Goal: Information Seeking & Learning: Learn about a topic

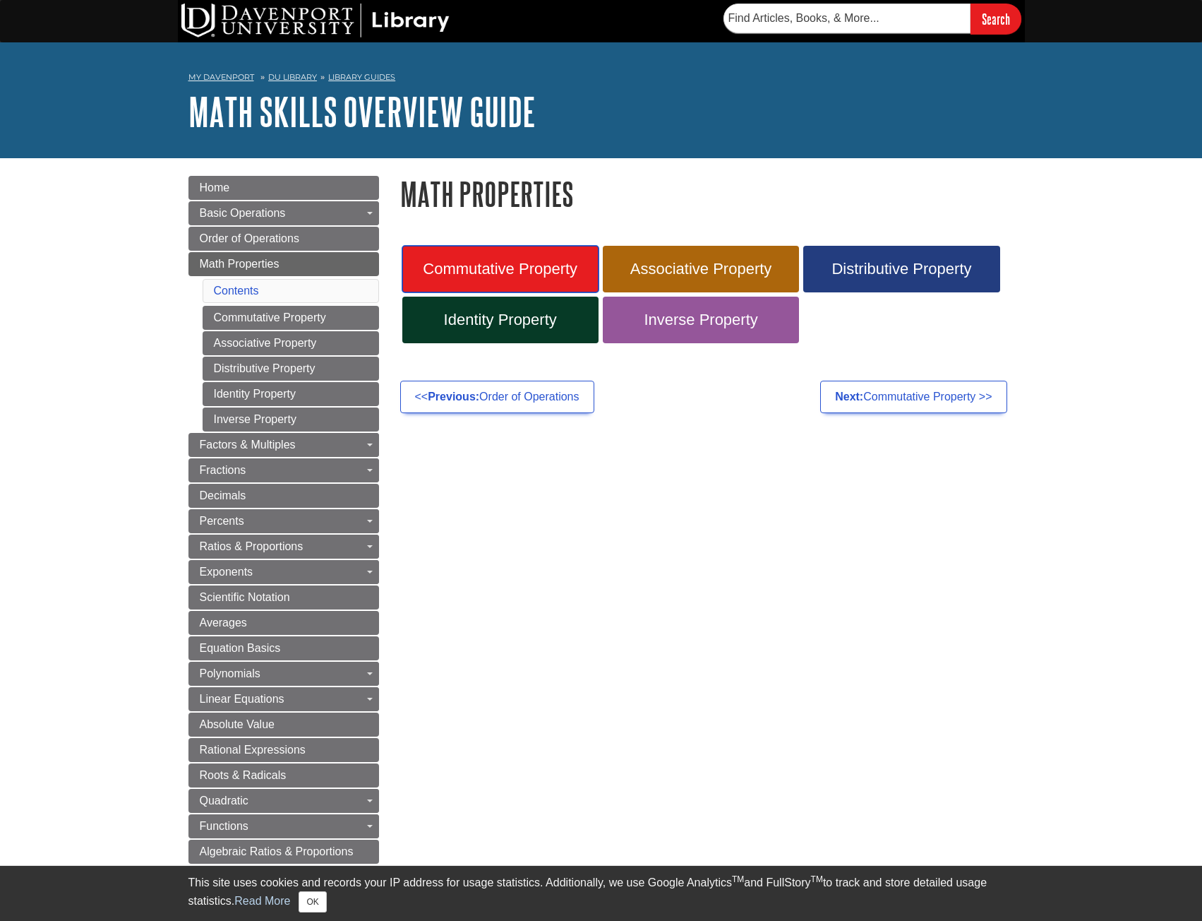
click at [484, 275] on span "Commutative Property" at bounding box center [500, 269] width 175 height 18
click at [768, 268] on span "Associative Property" at bounding box center [701, 269] width 175 height 18
click at [544, 314] on span "Identity Property" at bounding box center [500, 320] width 175 height 18
click at [674, 328] on span "Inverse Property" at bounding box center [701, 320] width 175 height 18
click at [902, 258] on link "Distributive Property" at bounding box center [901, 269] width 196 height 47
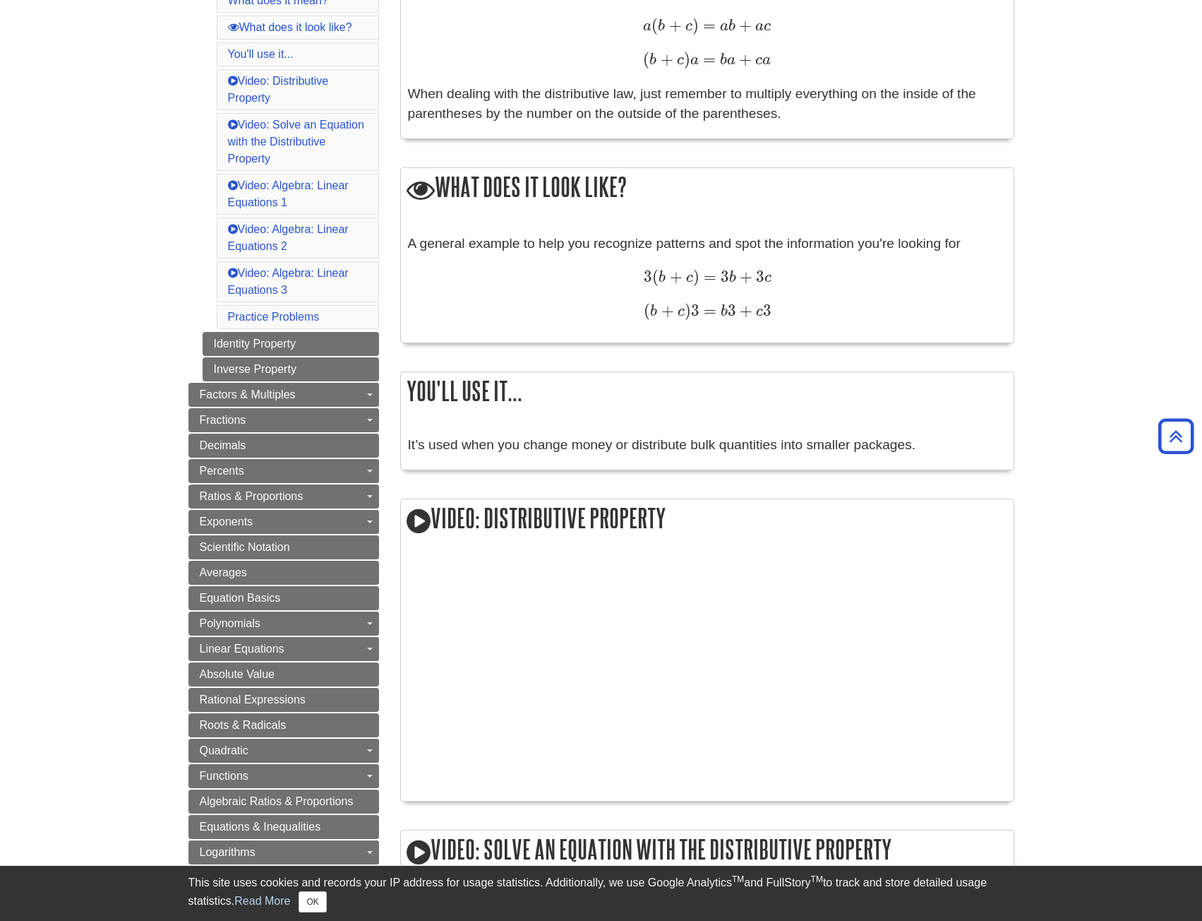
scroll to position [155, 0]
